Goal: Transaction & Acquisition: Purchase product/service

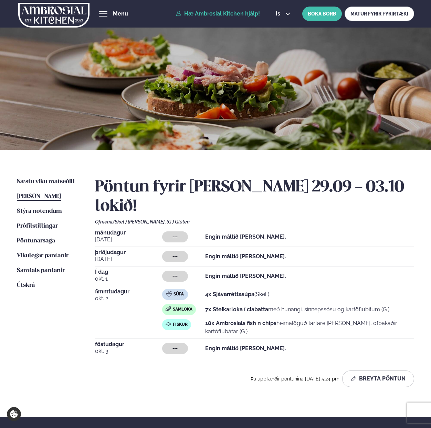
click at [248, 11] on link "Hæ Ambrosial Kitchen hjálp!" at bounding box center [218, 14] width 84 height 6
click at [21, 287] on span "Útskrá" at bounding box center [26, 285] width 18 height 6
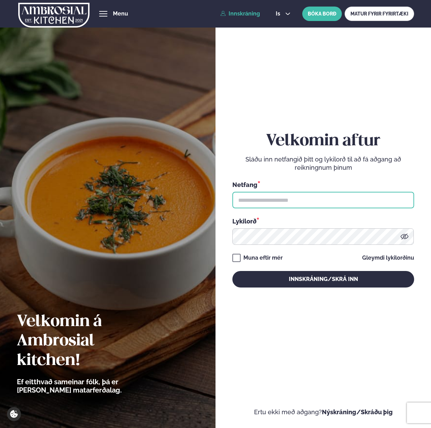
click at [288, 204] on input "text" at bounding box center [323, 200] width 182 height 17
paste input "**********"
type input "**********"
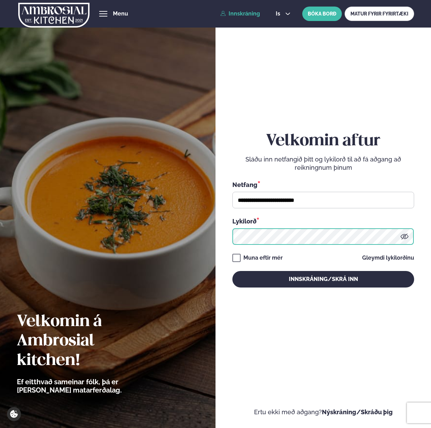
click at [232, 271] on button "Innskráning/Skrá inn" at bounding box center [323, 279] width 182 height 17
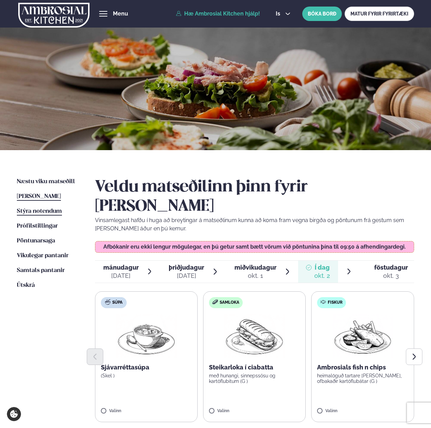
click at [49, 212] on span "Stýra notendum" at bounding box center [39, 211] width 45 height 6
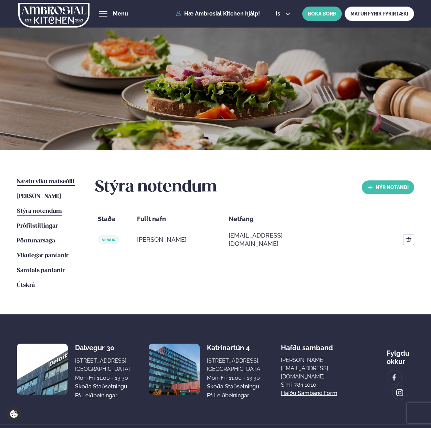
click at [52, 182] on span "Næstu viku matseðill" at bounding box center [46, 182] width 58 height 6
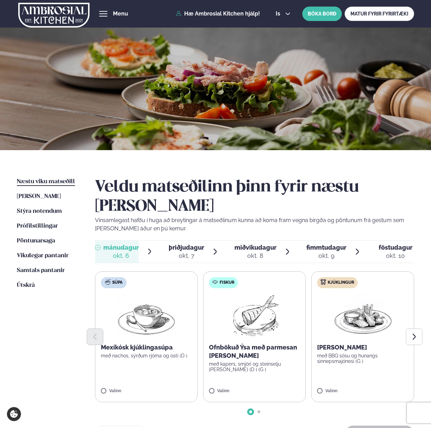
click at [332, 244] on span "fimmtudagur" at bounding box center [327, 247] width 40 height 7
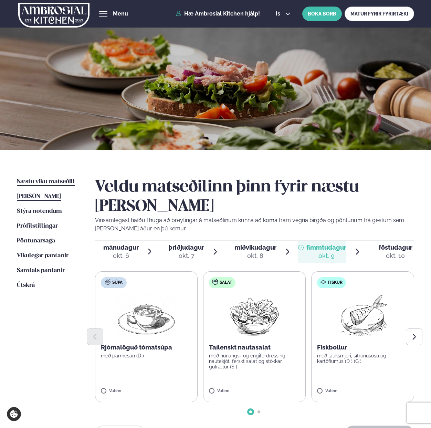
click at [24, 195] on span "[PERSON_NAME]" at bounding box center [39, 197] width 44 height 6
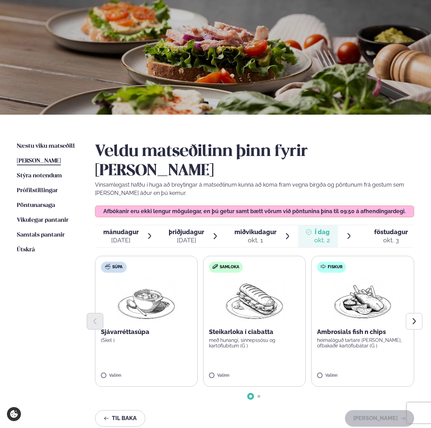
scroll to position [39, 0]
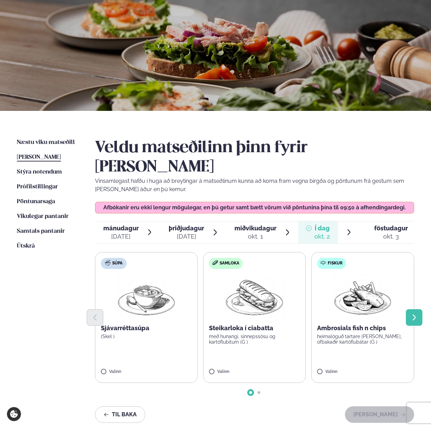
click at [414, 315] on icon "Next slide" at bounding box center [414, 318] width 3 height 6
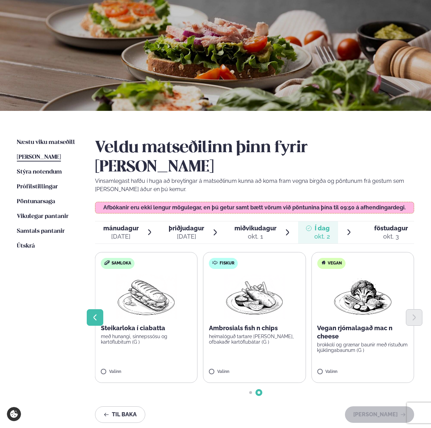
click at [98, 314] on icon "Previous slide" at bounding box center [95, 318] width 8 height 8
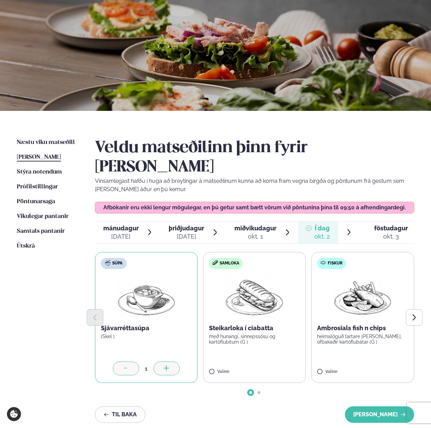
click at [168, 362] on div at bounding box center [167, 369] width 26 height 14
click at [268, 362] on div at bounding box center [275, 369] width 26 height 14
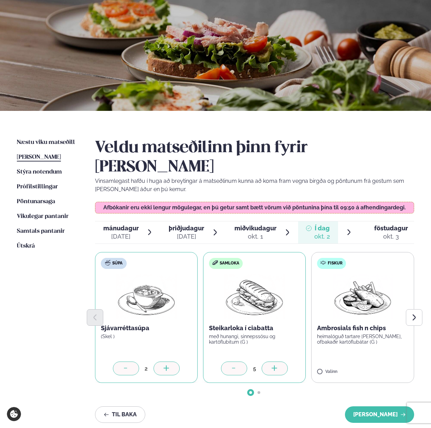
click at [268, 362] on div at bounding box center [275, 369] width 26 height 14
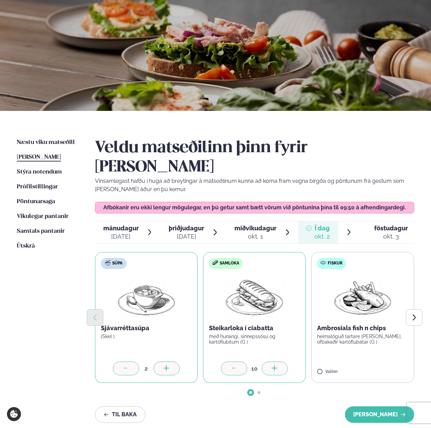
click at [268, 362] on div at bounding box center [275, 369] width 26 height 14
click at [340, 349] on label "Fiskur Ambrosials fish n chips heimalöguð tartare [PERSON_NAME], ofbakaðir kart…" at bounding box center [362, 317] width 103 height 131
click at [376, 362] on div at bounding box center [383, 369] width 26 height 14
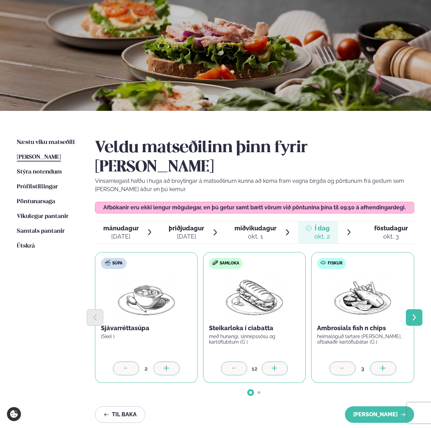
click at [412, 309] on button "Next slide" at bounding box center [414, 317] width 17 height 17
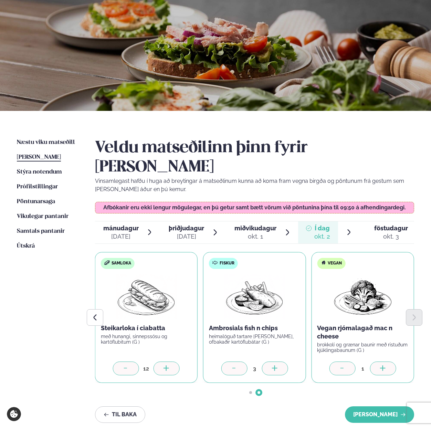
click at [385, 365] on icon at bounding box center [383, 368] width 7 height 7
click at [381, 406] on button "[PERSON_NAME]" at bounding box center [379, 414] width 69 height 17
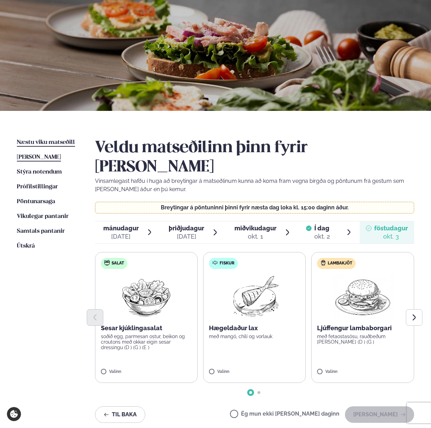
click at [29, 142] on span "Næstu viku matseðill" at bounding box center [46, 142] width 58 height 6
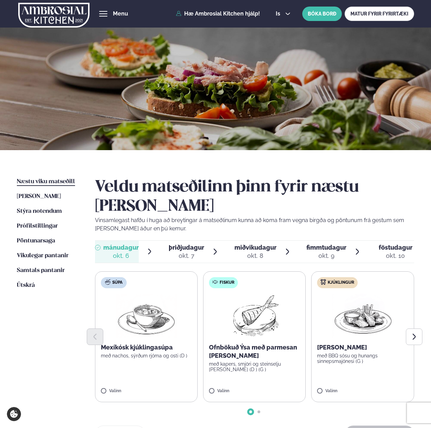
click at [318, 244] on span "fimmtudagur" at bounding box center [327, 247] width 40 height 7
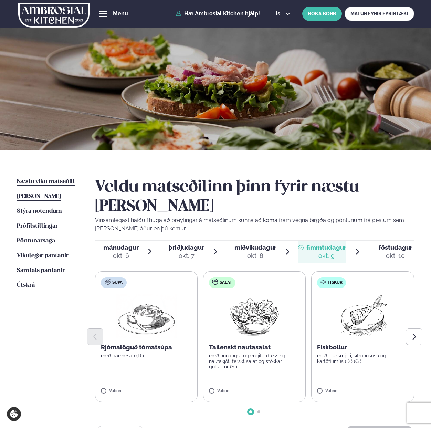
click at [43, 198] on span "[PERSON_NAME]" at bounding box center [39, 197] width 44 height 6
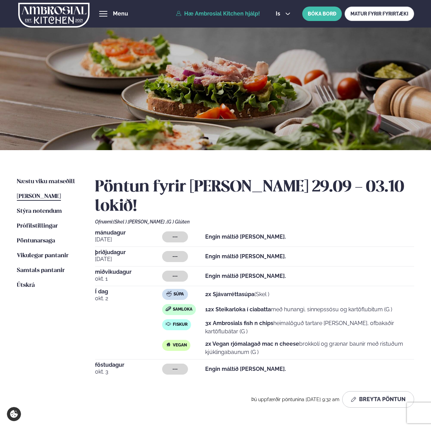
drag, startPoint x: 259, startPoint y: 238, endPoint x: 146, endPoint y: 241, distance: 113.4
click at [146, 250] on div "[DATE] --- Engin máltíð [PERSON_NAME]." at bounding box center [254, 258] width 319 height 17
click at [49, 237] on ul "Næstu [PERSON_NAME] matseðill Næsta vika [PERSON_NAME] matseðill Þessa [PERSON_…" at bounding box center [49, 296] width 64 height 236
click at [49, 241] on span "Pöntunarsaga" at bounding box center [36, 241] width 38 height 6
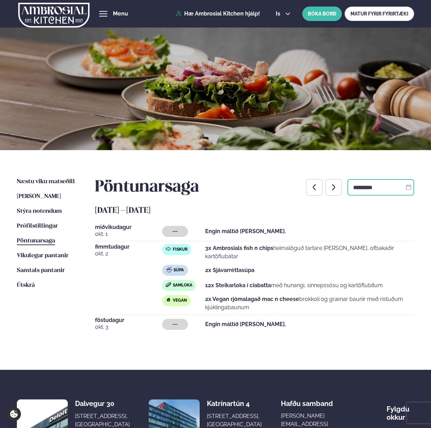
click at [369, 187] on input "*********" at bounding box center [381, 187] width 67 height 17
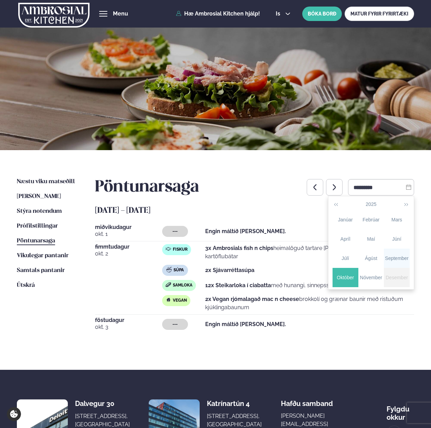
click at [405, 256] on div "September" at bounding box center [397, 258] width 26 height 7
type input "*********"
